Goal: Find specific page/section: Find specific page/section

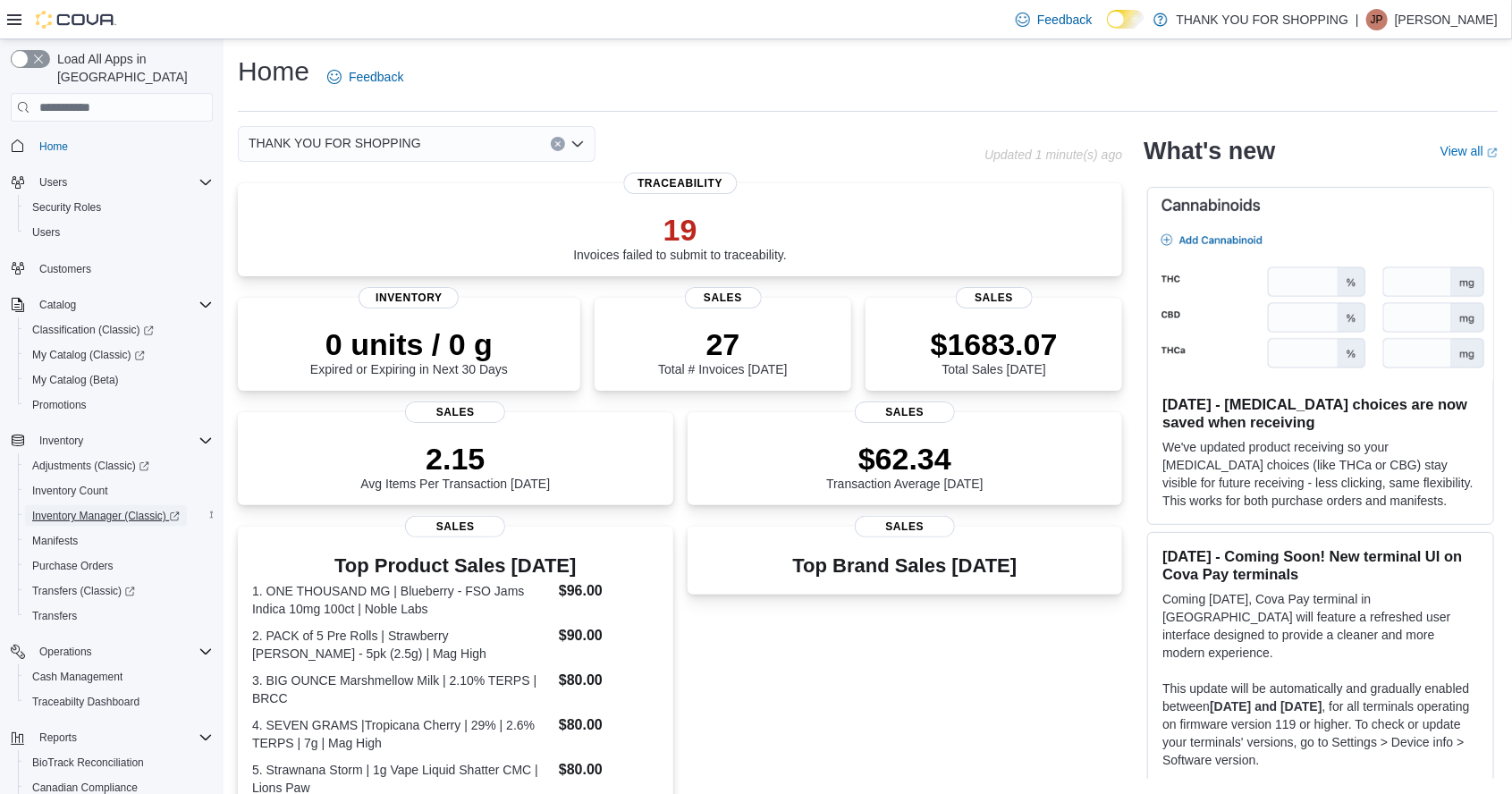
click at [106, 509] on span "Inventory Manager (Classic)" at bounding box center [106, 516] width 148 height 21
